Goal: Find specific page/section: Find specific page/section

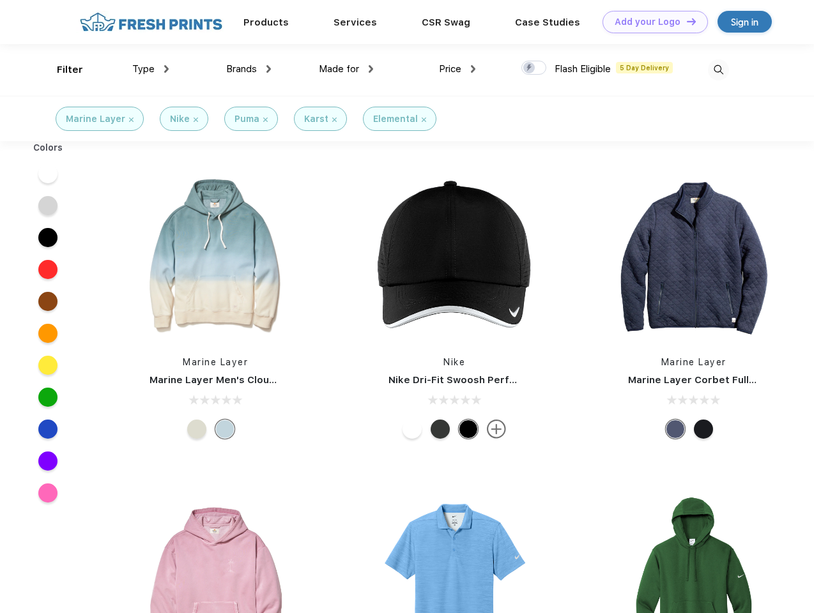
click at [650, 22] on link "Add your Logo Design Tool" at bounding box center [655, 22] width 105 height 22
click at [0, 0] on div "Design Tool" at bounding box center [0, 0] width 0 height 0
click at [686, 21] on link "Add your Logo Design Tool" at bounding box center [655, 22] width 105 height 22
click at [61, 70] on div "Filter" at bounding box center [70, 70] width 26 height 15
click at [151, 69] on span "Type" at bounding box center [143, 69] width 22 height 12
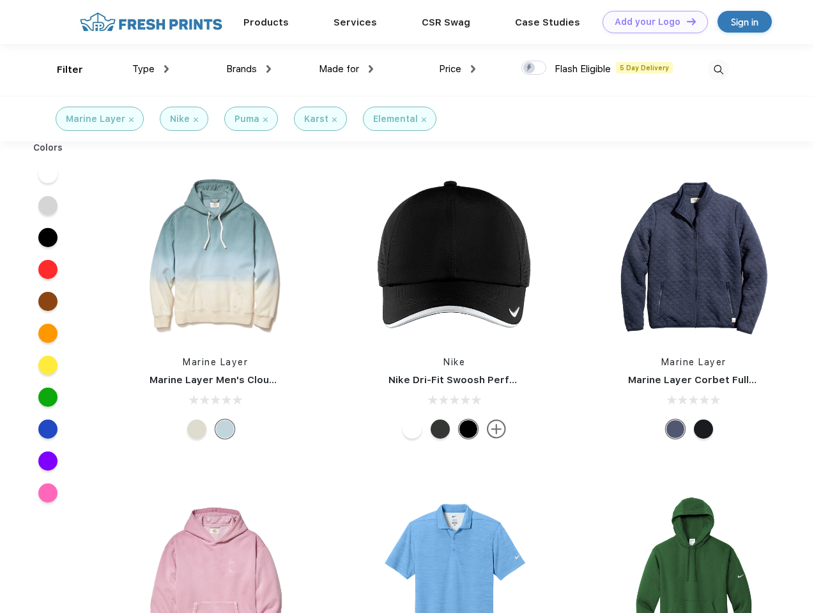
click at [249, 69] on span "Brands" at bounding box center [241, 69] width 31 height 12
click at [346, 69] on span "Made for" at bounding box center [339, 69] width 40 height 12
click at [457, 69] on span "Price" at bounding box center [450, 69] width 22 height 12
click at [534, 68] on div at bounding box center [533, 68] width 25 height 14
click at [530, 68] on input "checkbox" at bounding box center [525, 64] width 8 height 8
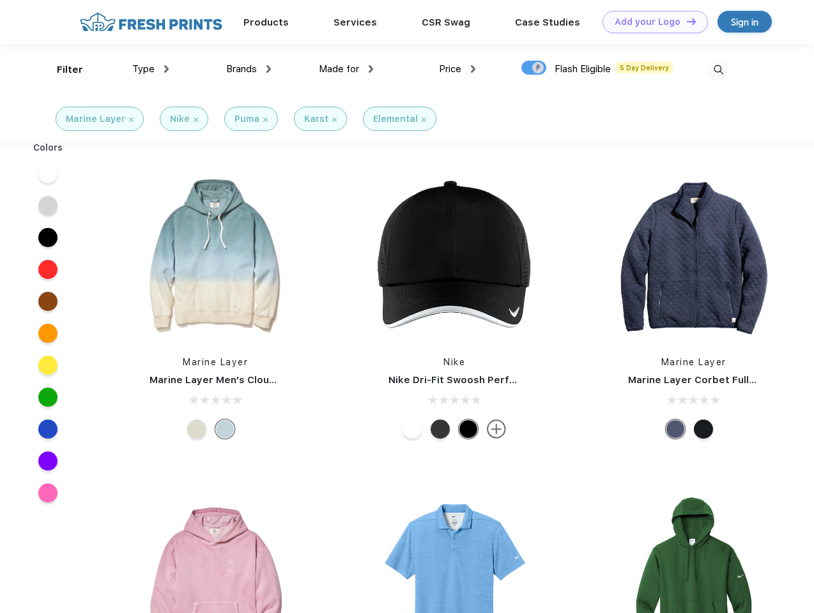
click at [718, 70] on img at bounding box center [718, 69] width 21 height 21
